Goal: Transaction & Acquisition: Purchase product/service

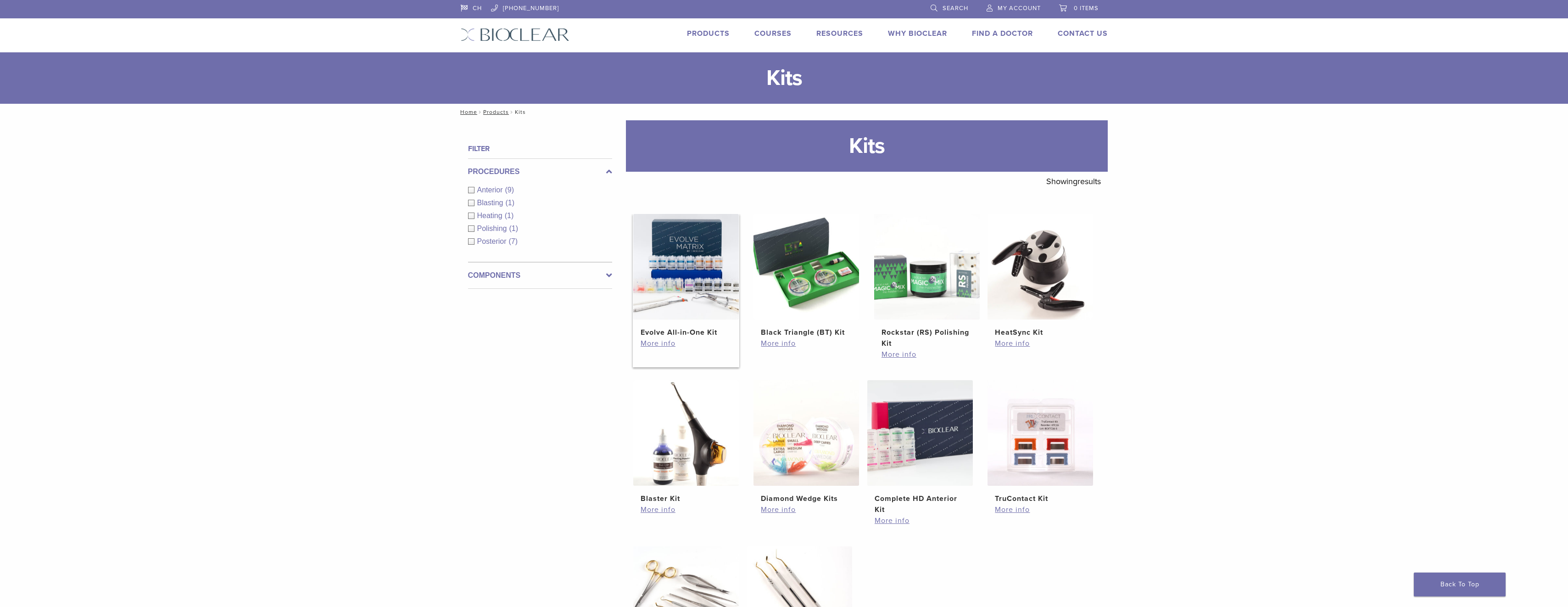
click at [699, 333] on h2 "Evolve All-in-One Kit" at bounding box center [686, 332] width 91 height 11
